Goal: Information Seeking & Learning: Learn about a topic

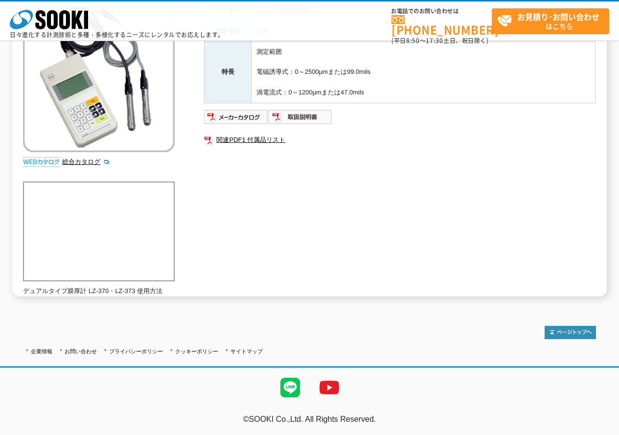
scroll to position [39, 0]
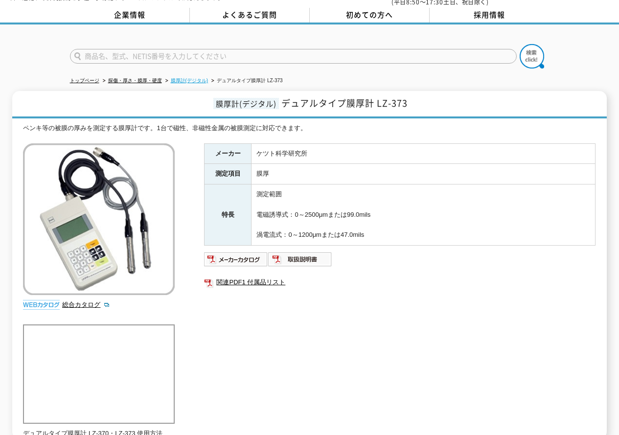
click at [185, 78] on link "膜厚計(デジタル)" at bounding box center [190, 80] width 38 height 5
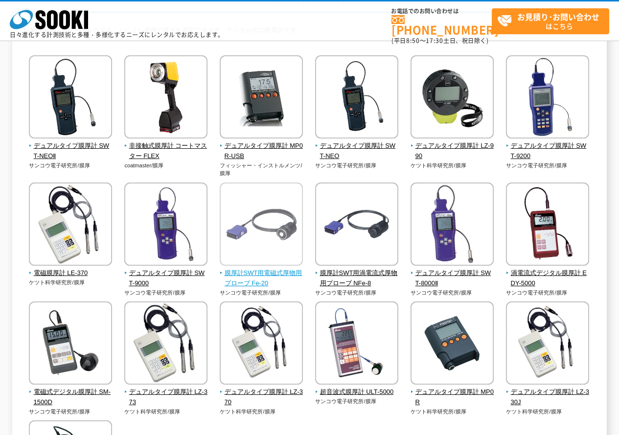
scroll to position [147, 0]
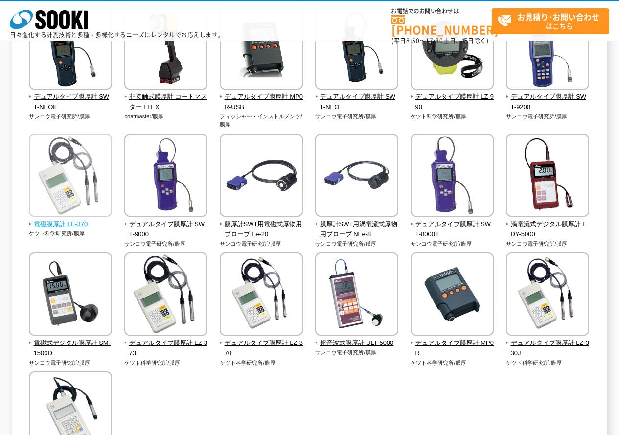
click at [68, 143] on img at bounding box center [70, 177] width 83 height 86
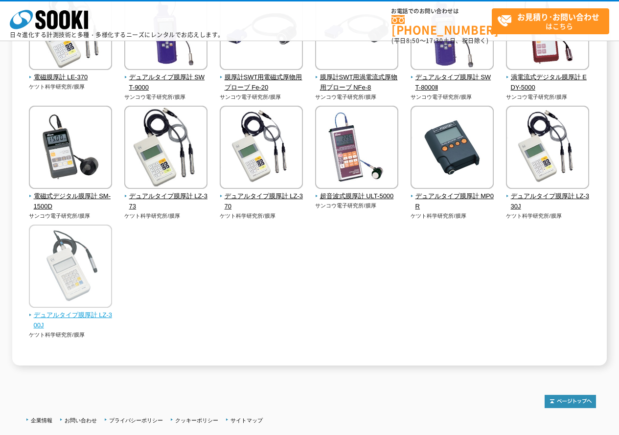
click at [66, 313] on span "デュアルタイプ膜厚計 LZ-300J" at bounding box center [71, 320] width 84 height 21
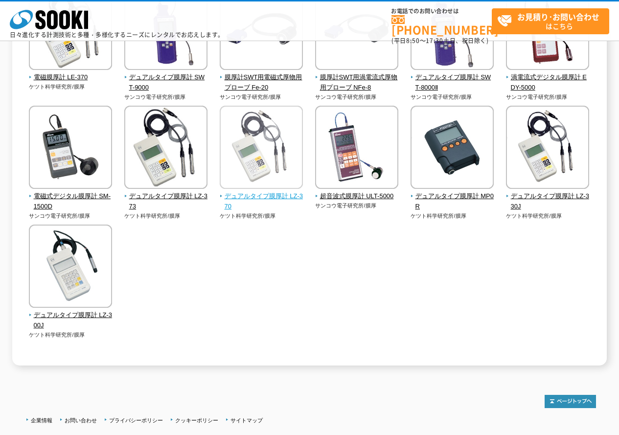
click at [236, 156] on img at bounding box center [261, 149] width 83 height 86
